Goal: Information Seeking & Learning: Learn about a topic

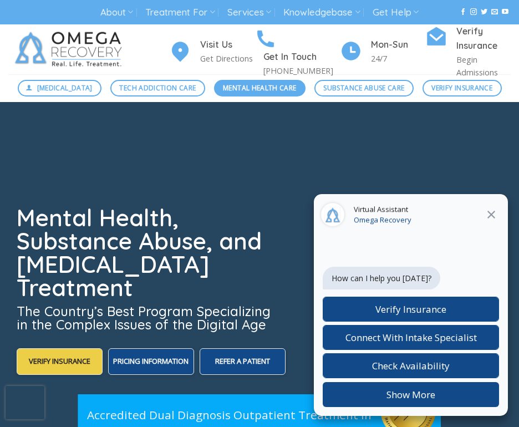
click at [292, 89] on span "Mental Health Care" at bounding box center [259, 88] width 73 height 11
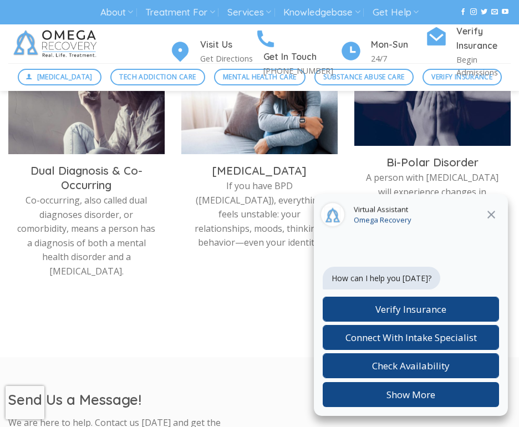
scroll to position [641, 0]
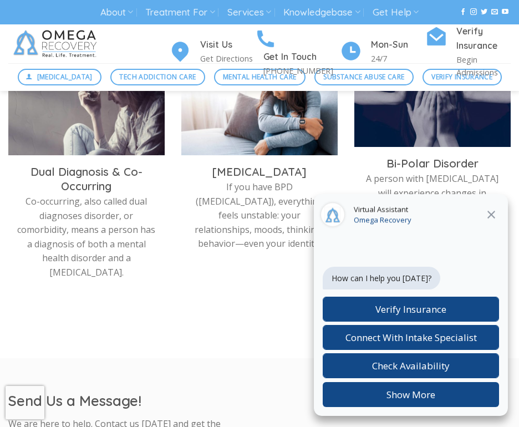
click at [391, 133] on img at bounding box center [432, 101] width 156 height 103
click at [395, 164] on h3 "Bi-Polar Disorder" at bounding box center [432, 163] width 140 height 14
click at [407, 119] on img at bounding box center [432, 101] width 156 height 103
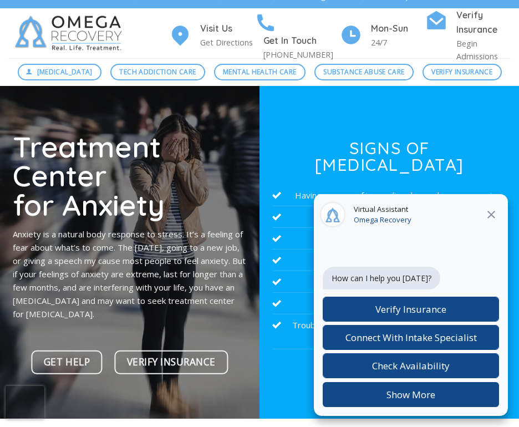
scroll to position [18, 0]
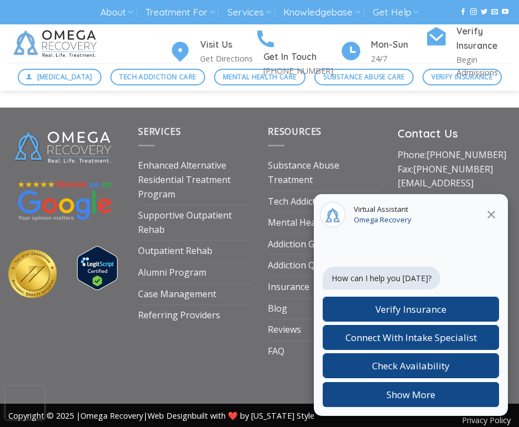
scroll to position [4064, 0]
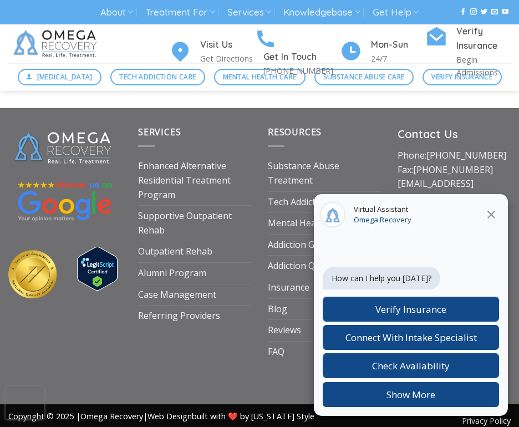
click at [493, 215] on icon at bounding box center [490, 214] width 13 height 13
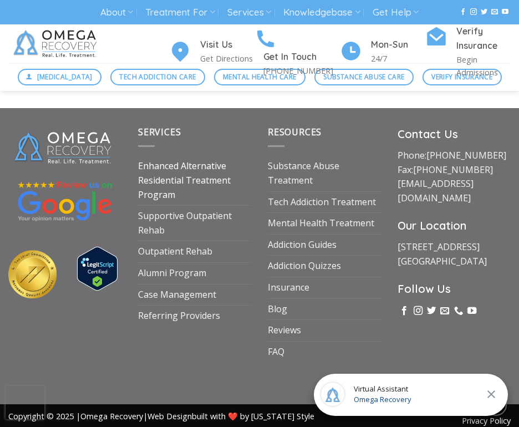
click at [182, 167] on link "Enhanced Alternative Residential Treatment Program" at bounding box center [194, 180] width 113 height 49
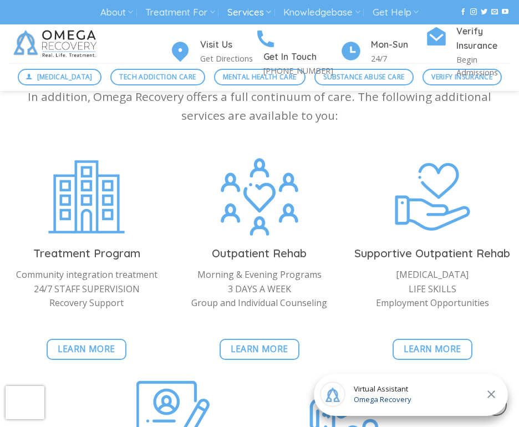
scroll to position [2487, 0]
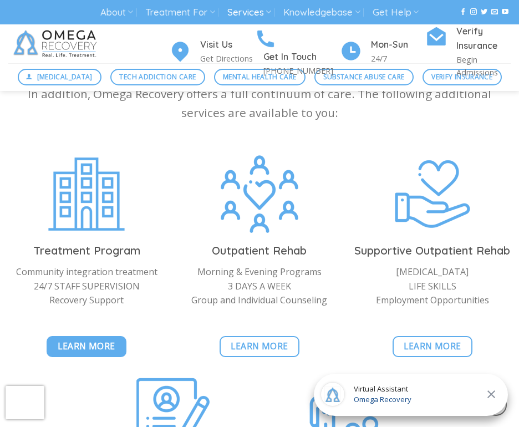
click at [91, 339] on span "Learn More" at bounding box center [87, 346] width 58 height 14
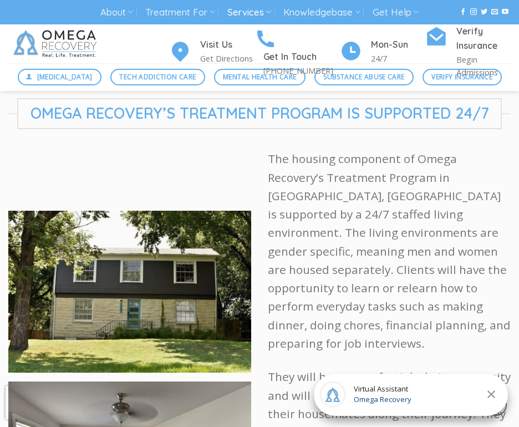
scroll to position [1694, 0]
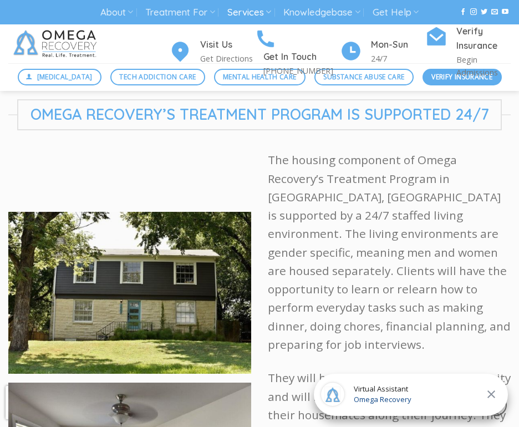
click at [448, 79] on span "Verify Insurance" at bounding box center [461, 76] width 61 height 11
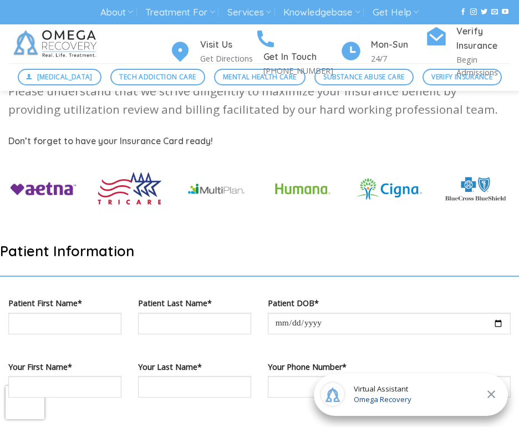
scroll to position [382, 0]
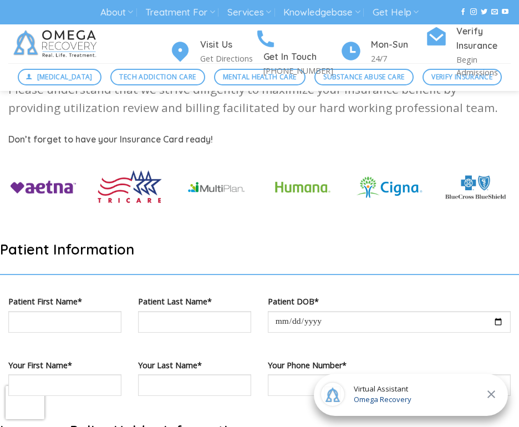
click at [278, 136] on h5 "Don’t forget to have your Insurance Card ready!" at bounding box center [259, 139] width 502 height 14
click at [324, 134] on h5 "Don’t forget to have your Insurance Card ready!" at bounding box center [259, 139] width 502 height 14
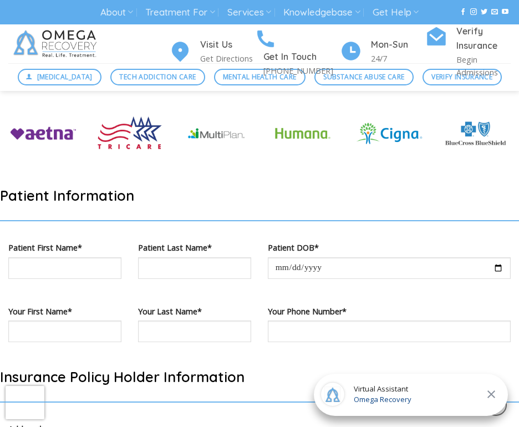
scroll to position [439, 0]
